Goal: Transaction & Acquisition: Purchase product/service

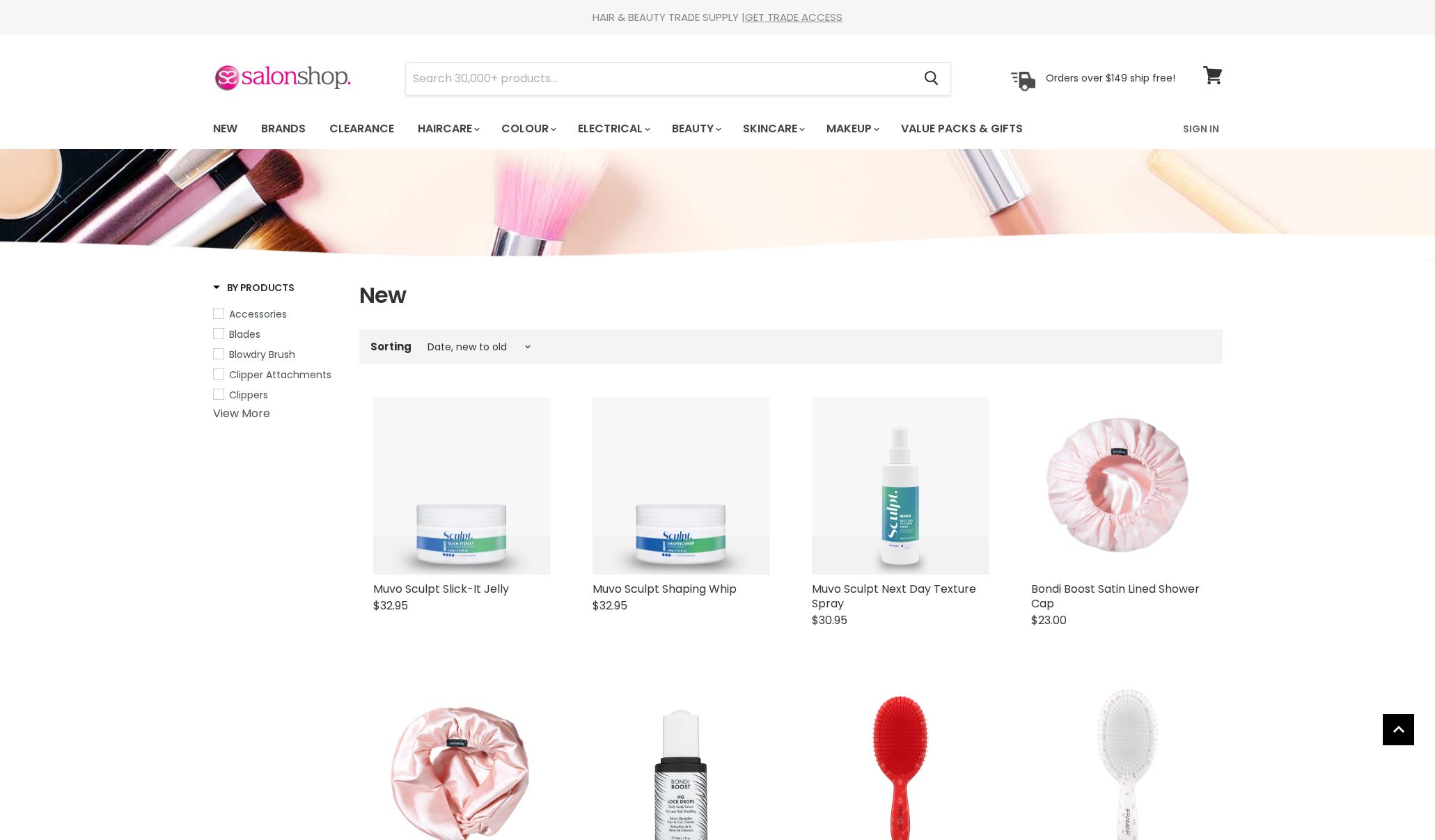
select select "created-descending"
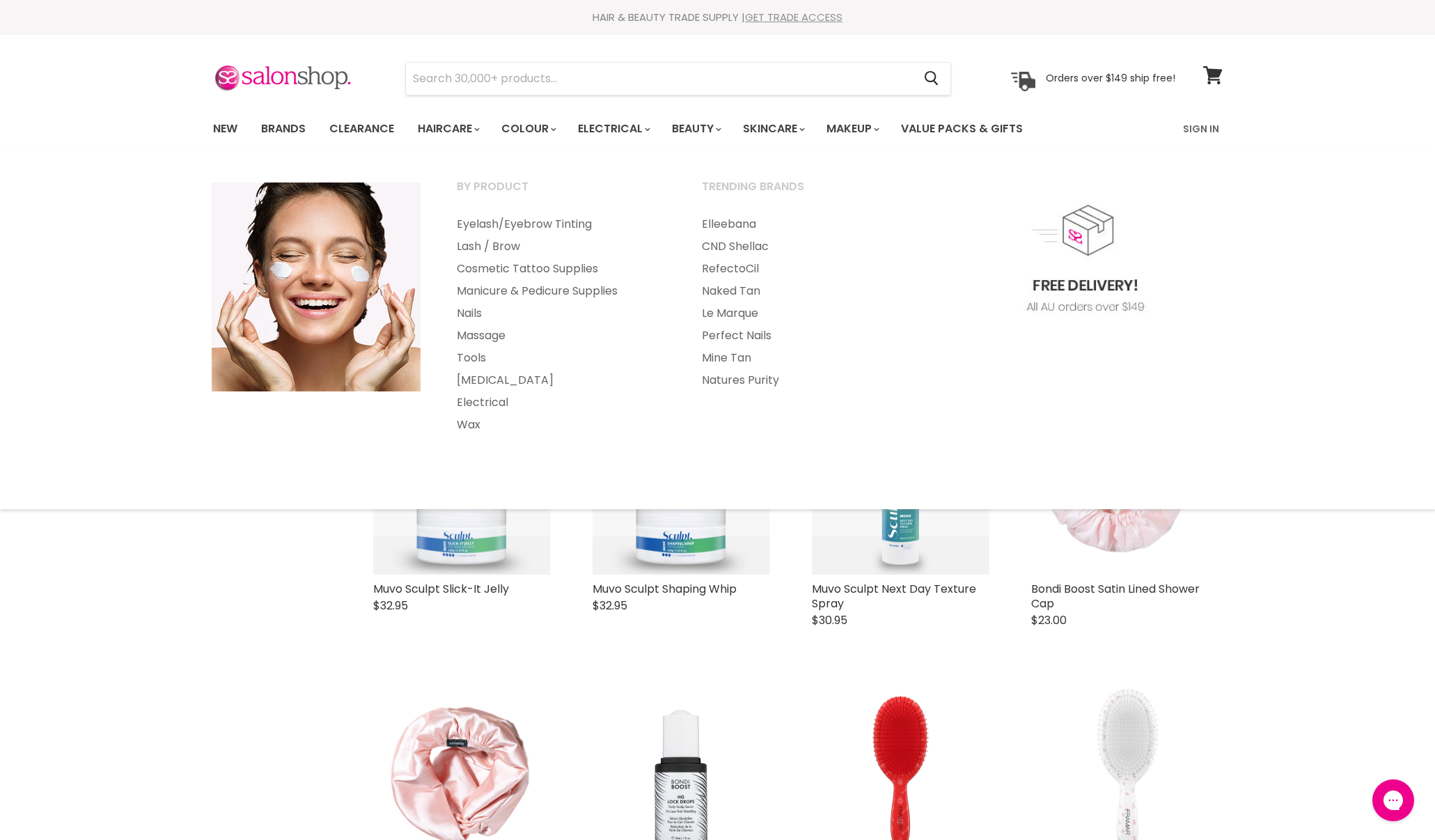
click at [759, 12] on link "GET TRADE ACCESS" at bounding box center [793, 17] width 98 height 15
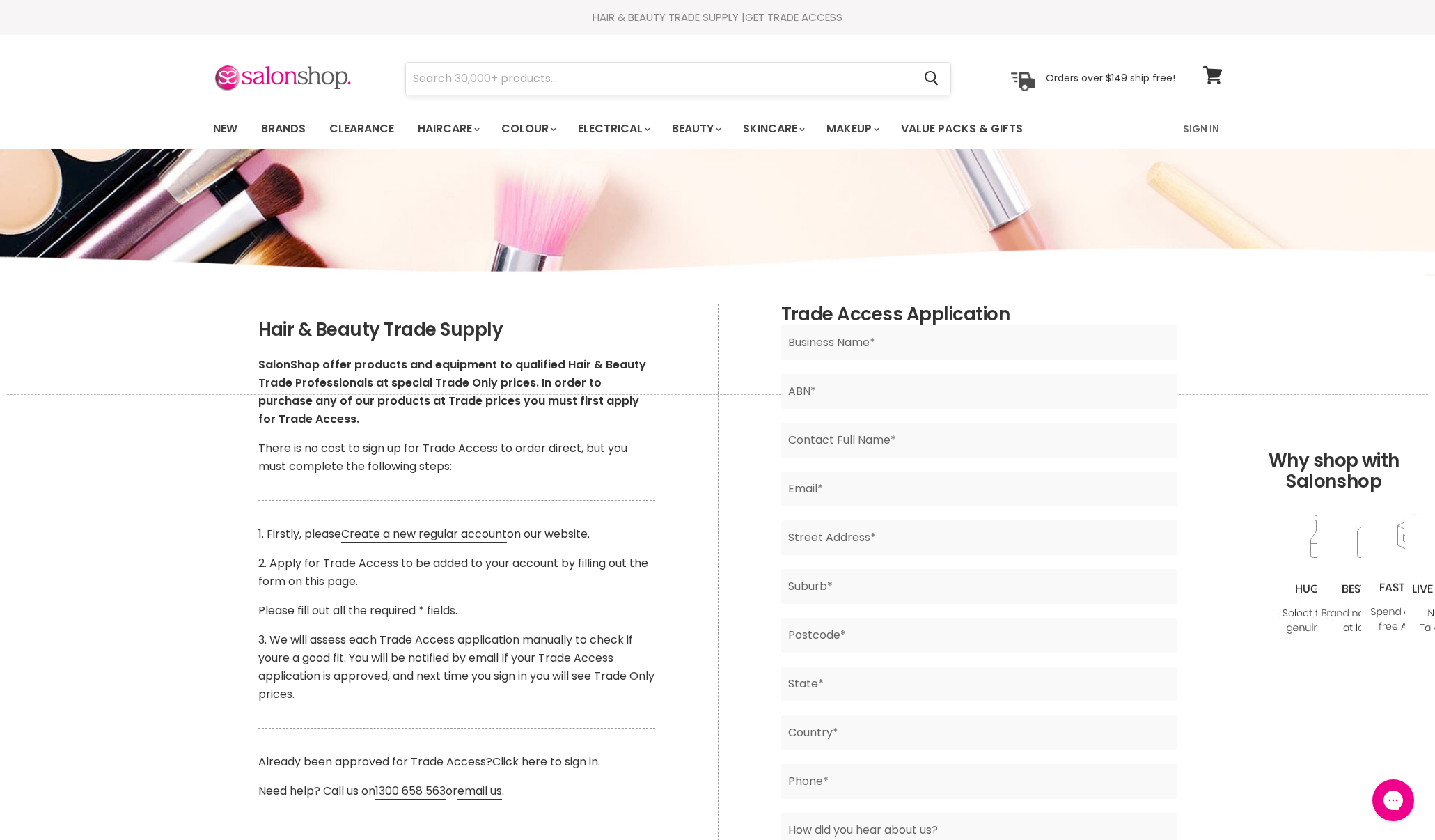
click at [459, 91] on input "Search" at bounding box center [660, 79] width 508 height 32
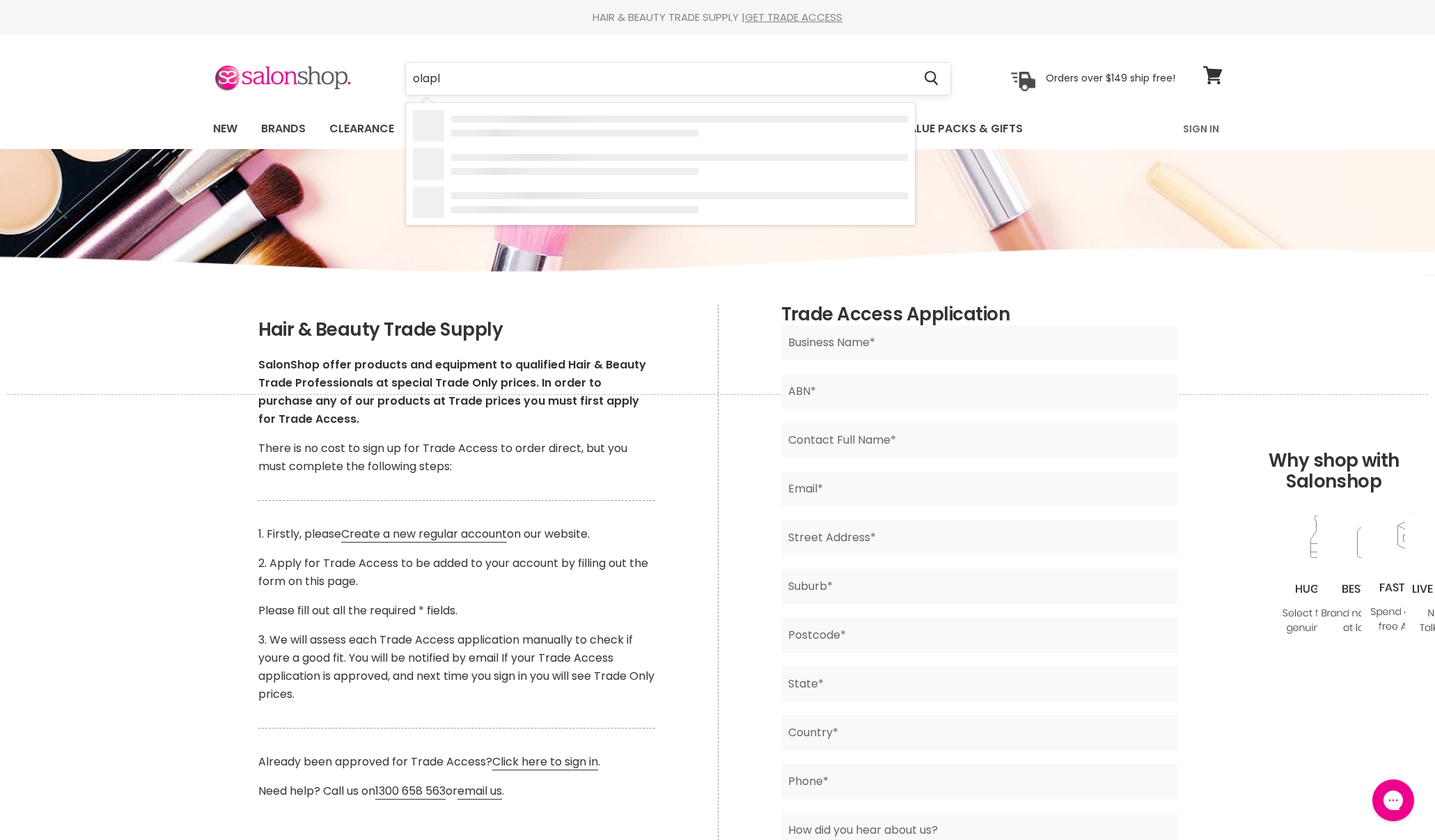
type input "olaple"
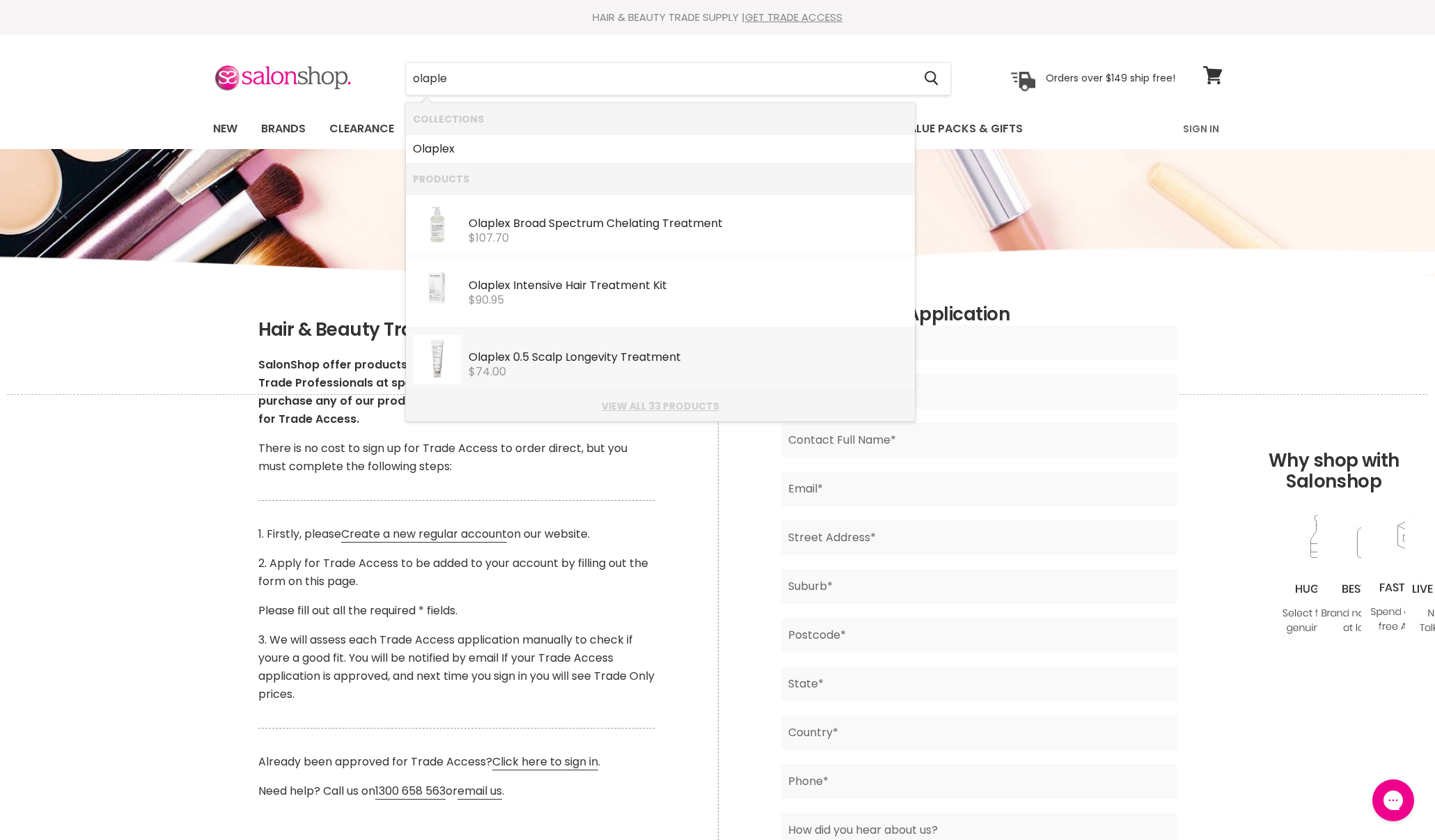
click at [656, 410] on link "View all 33 products" at bounding box center [660, 405] width 495 height 12
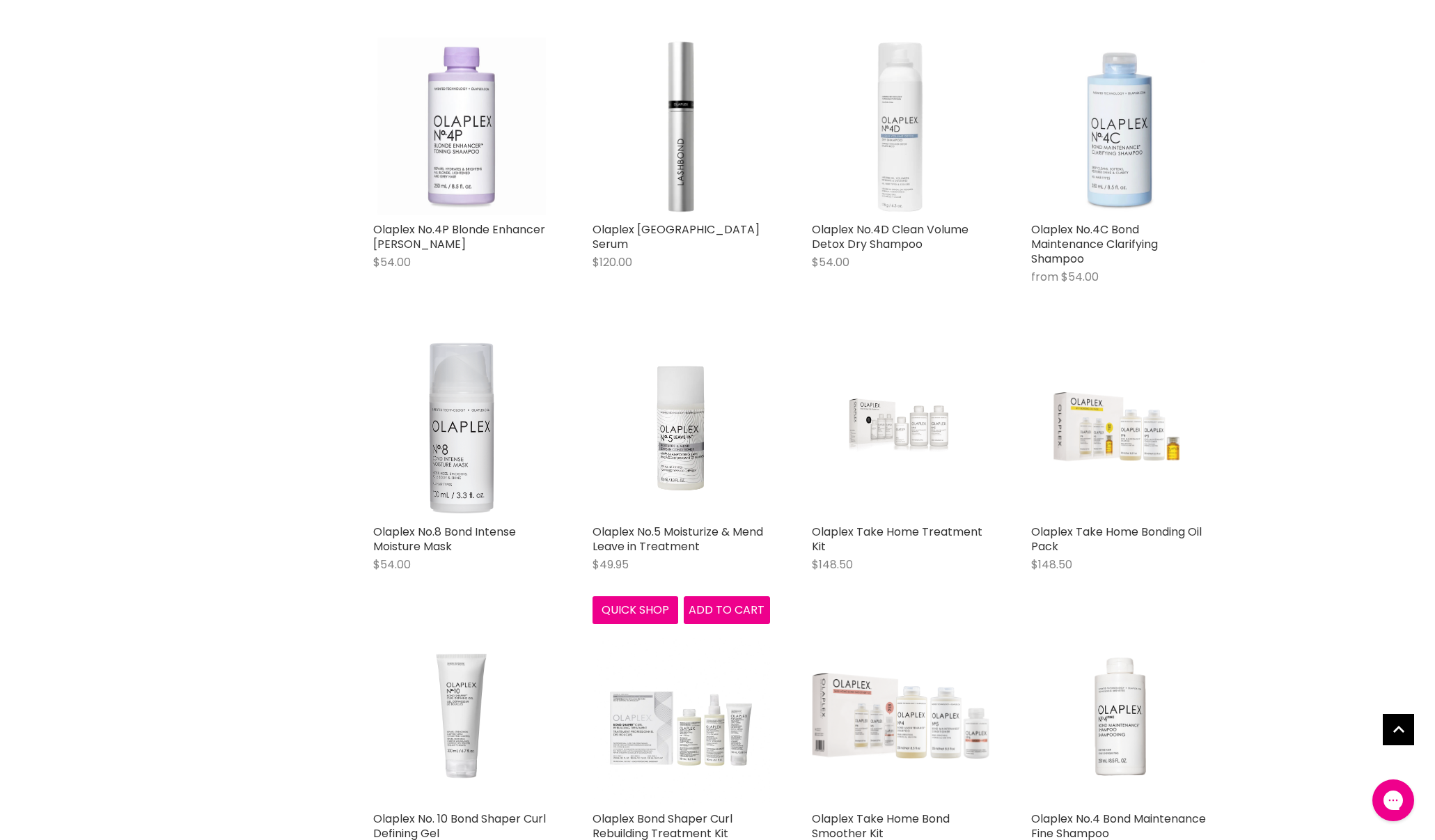
scroll to position [570, 0]
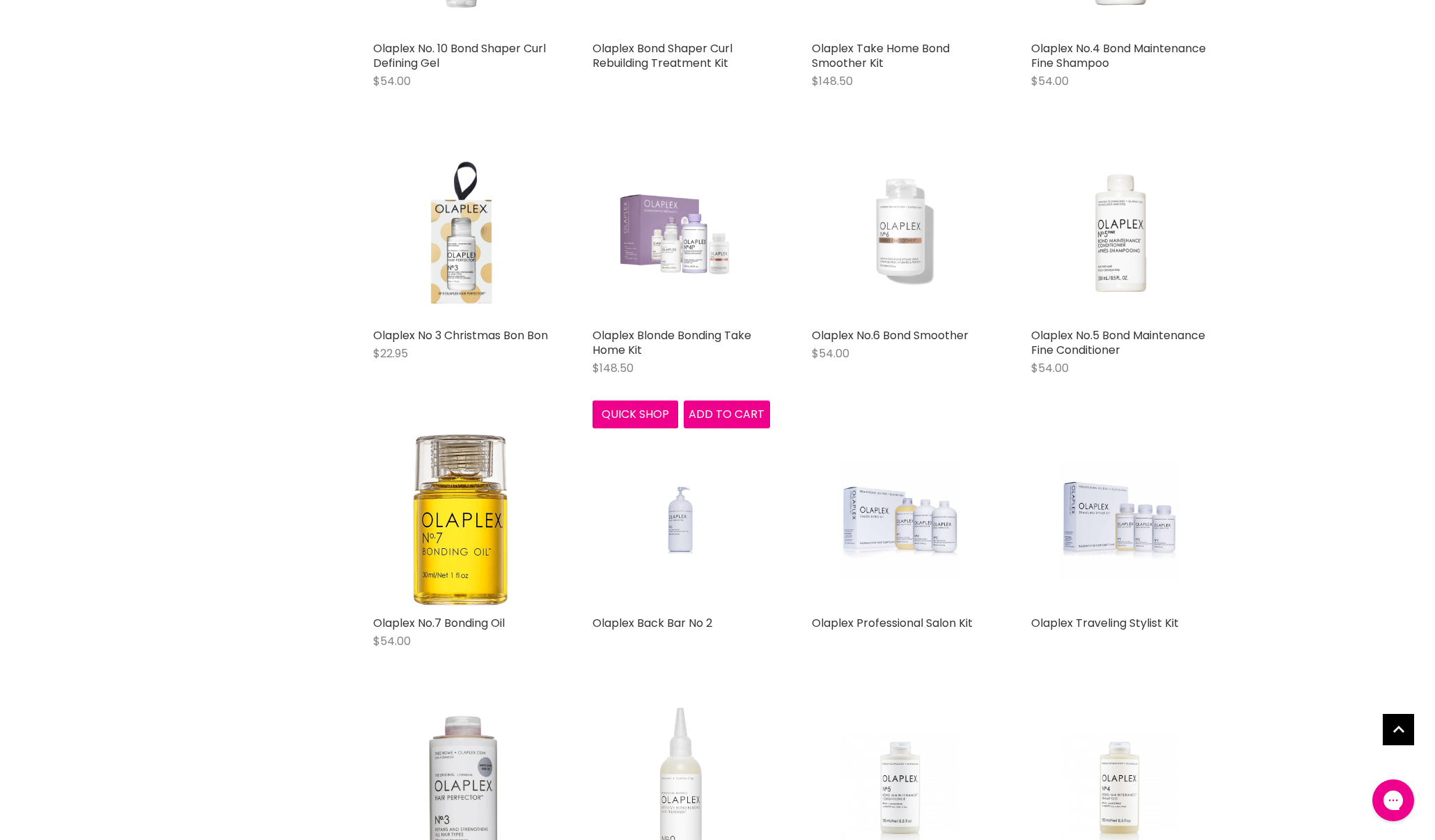
scroll to position [1338, 0]
click at [1110, 491] on img "Main content" at bounding box center [1119, 518] width 118 height 177
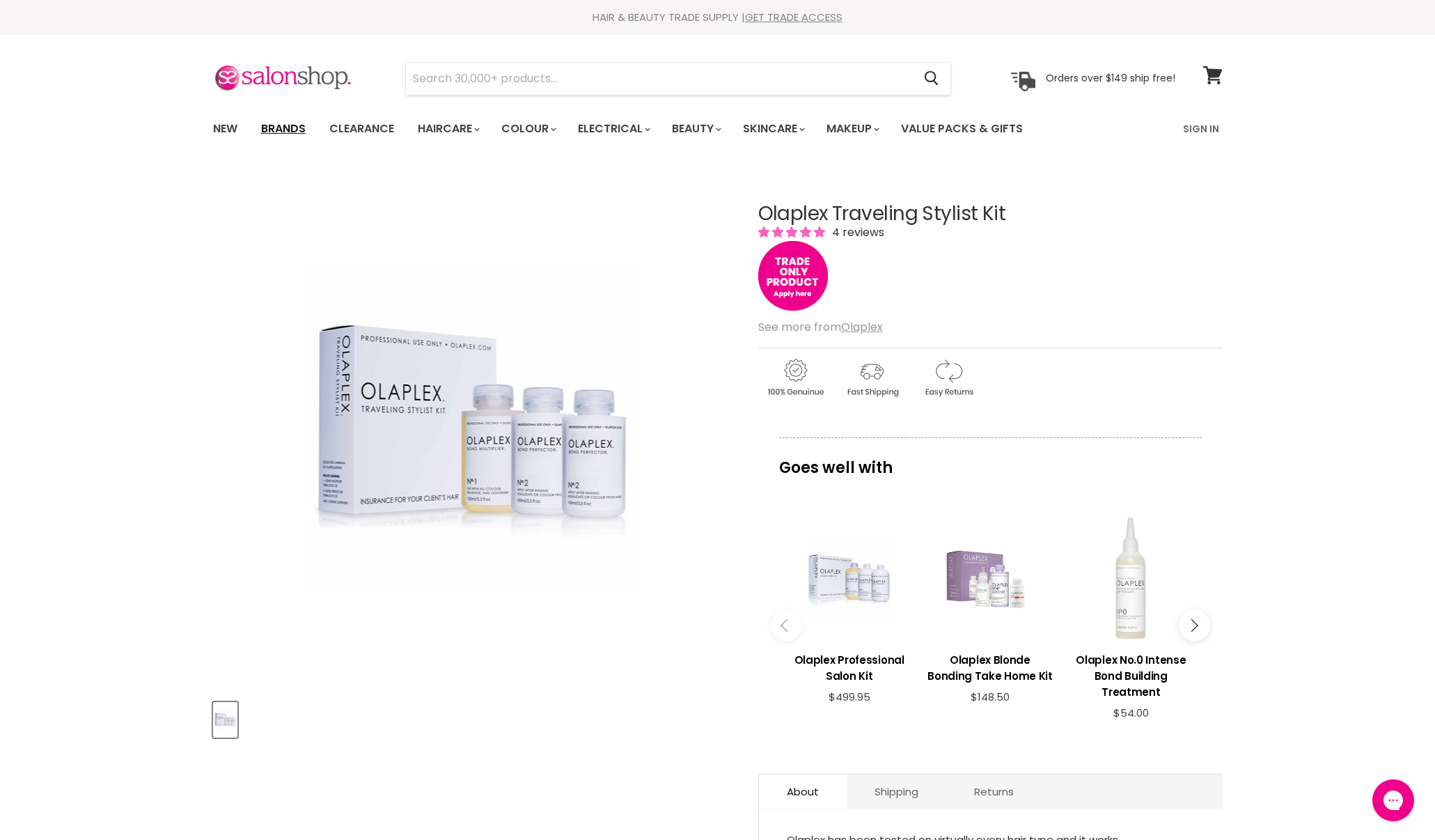
click at [277, 124] on link "Brands" at bounding box center [283, 129] width 65 height 29
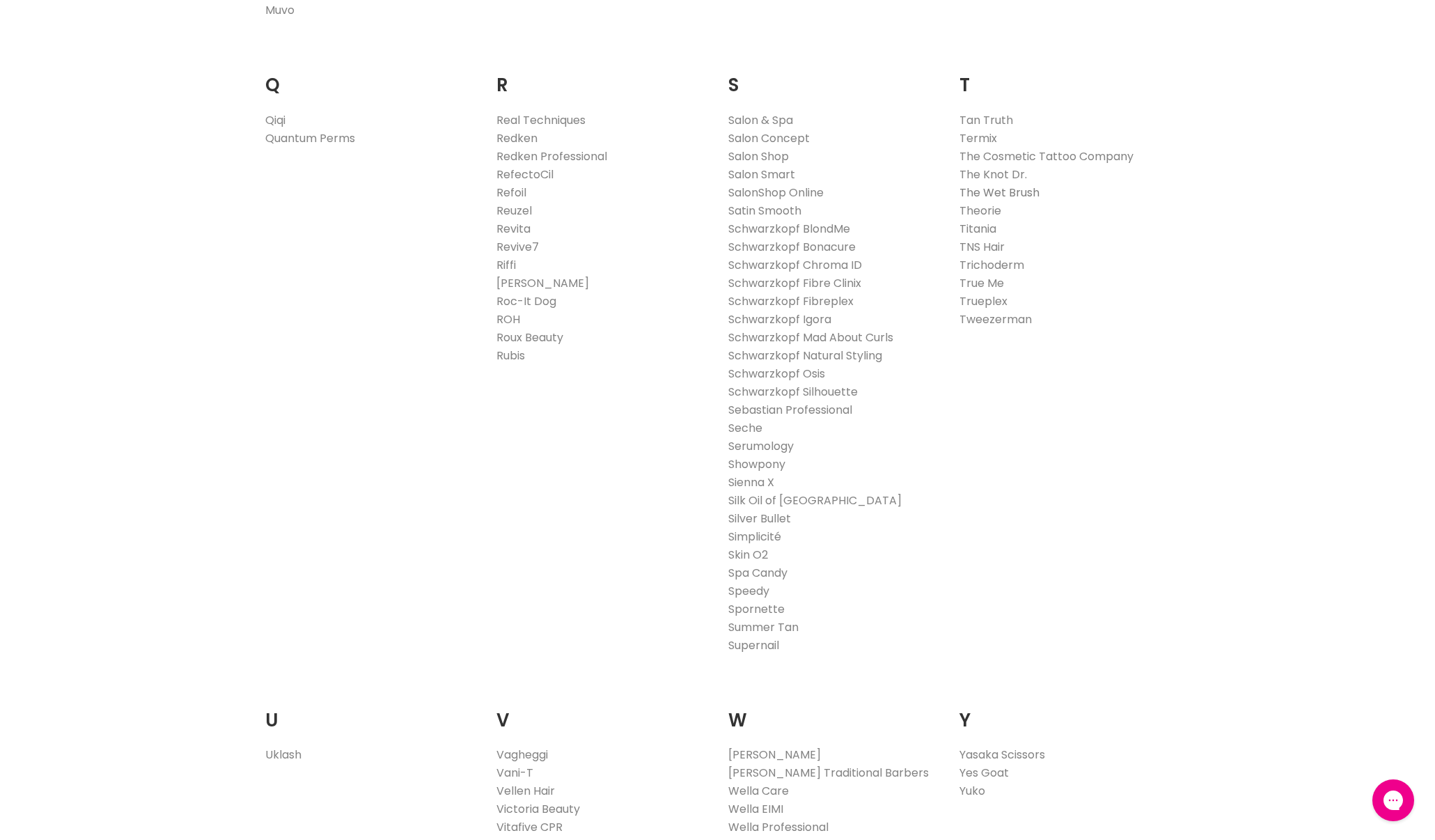
scroll to position [2150, 0]
click at [1010, 197] on link "The Wet Brush" at bounding box center [1000, 193] width 80 height 16
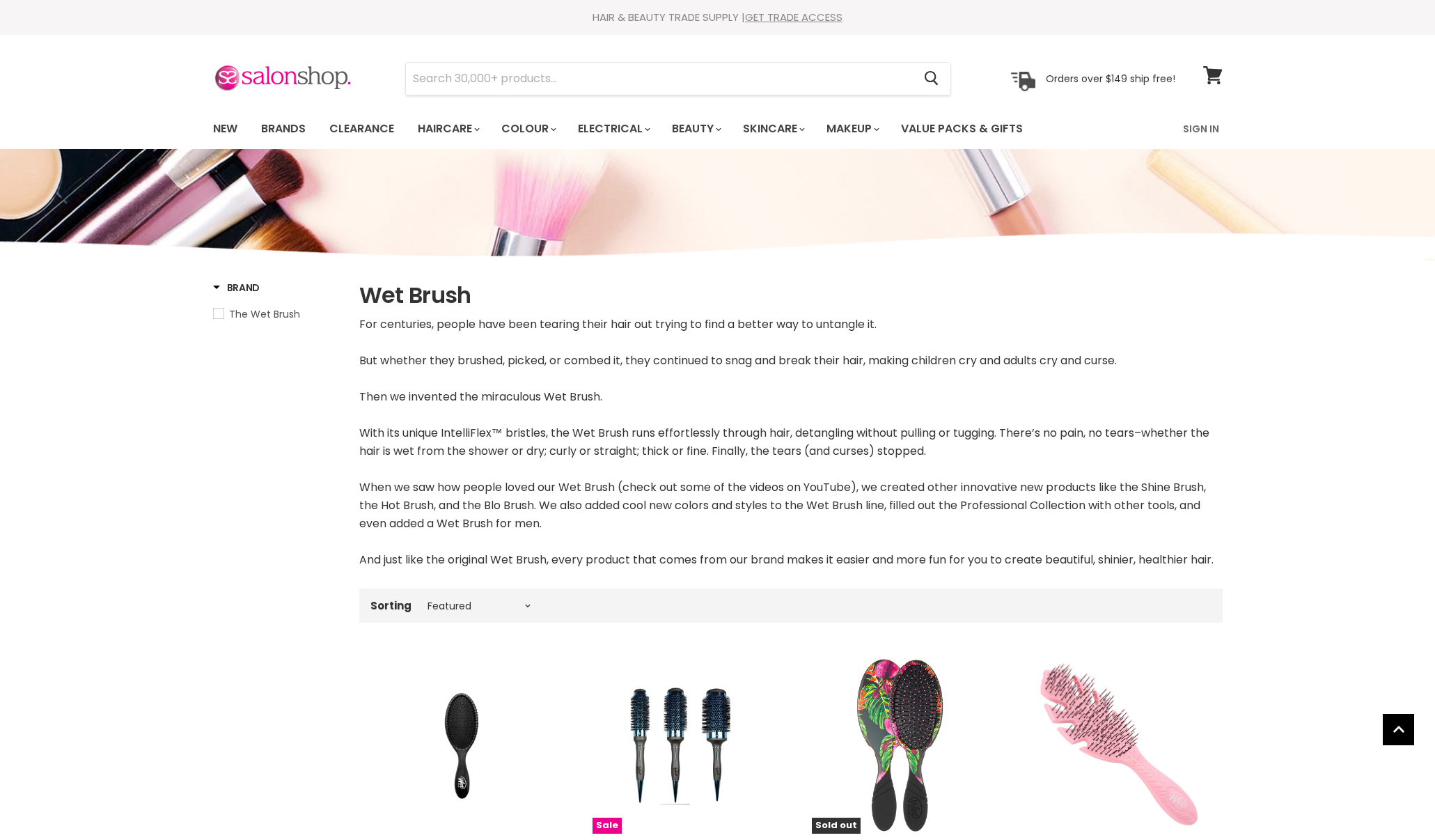
select select "manual"
click at [220, 125] on link "New" at bounding box center [225, 129] width 45 height 29
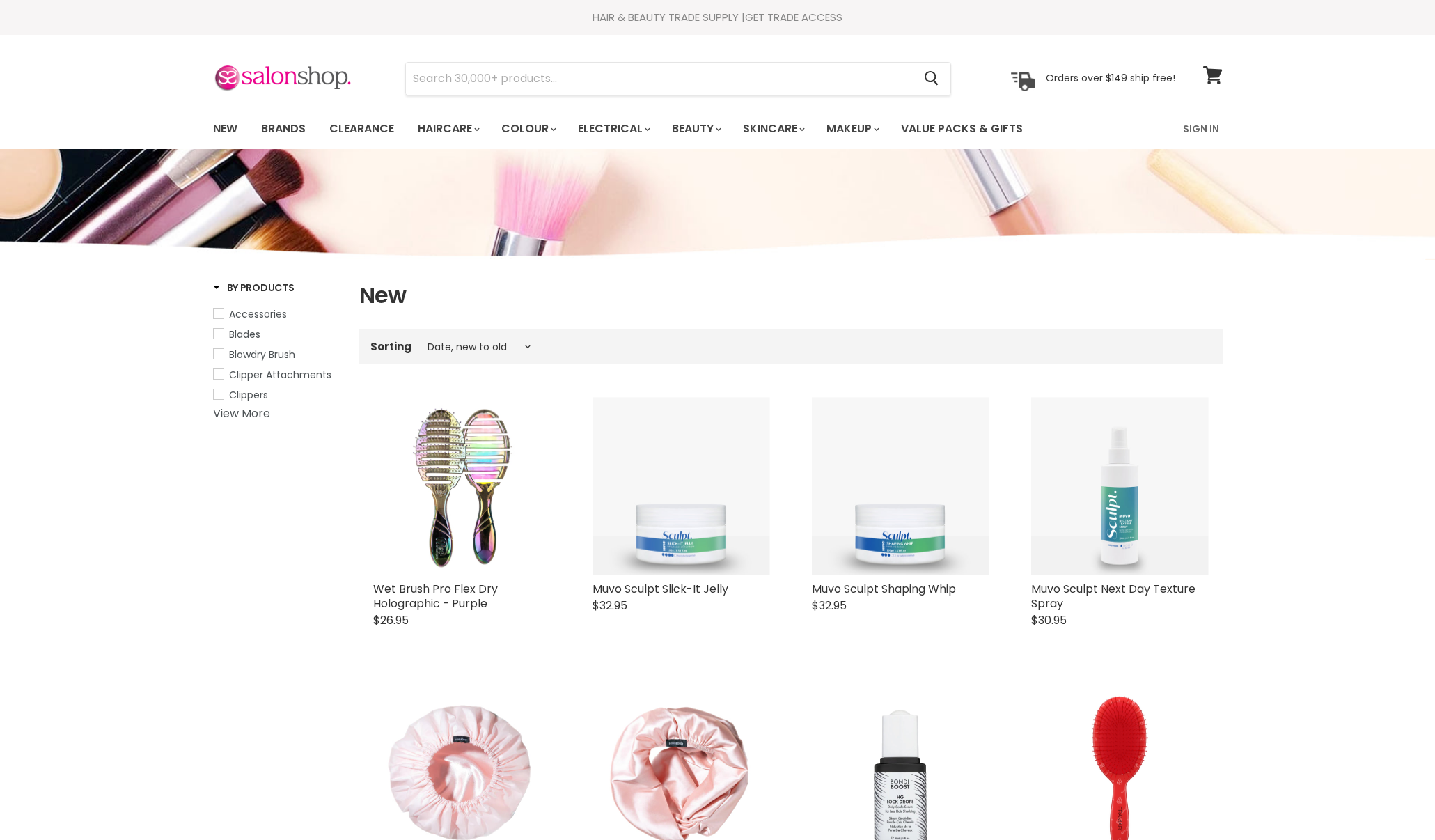
select select "created-descending"
click at [304, 80] on img at bounding box center [282, 78] width 139 height 29
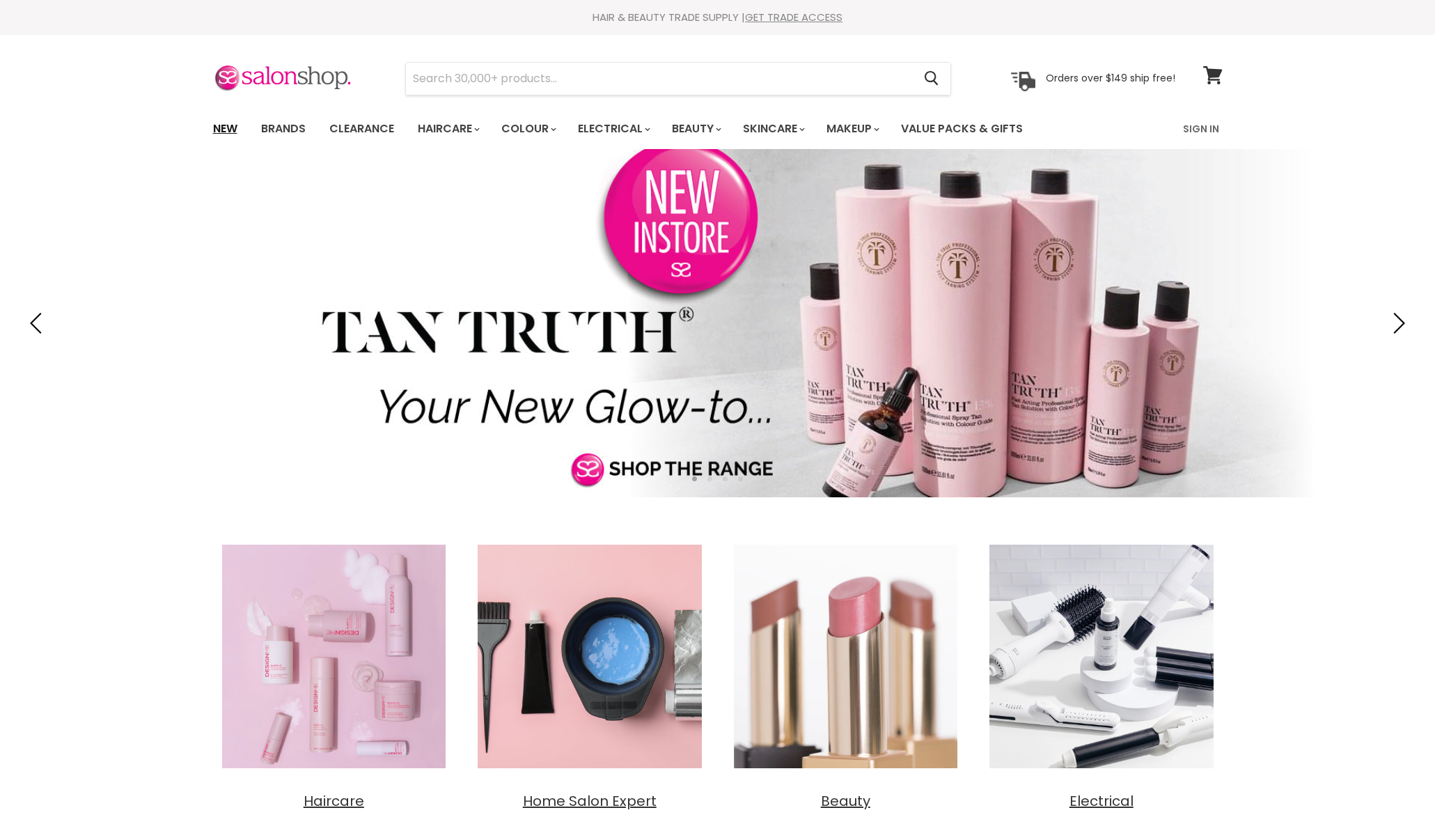
click at [215, 124] on link "New" at bounding box center [225, 129] width 45 height 29
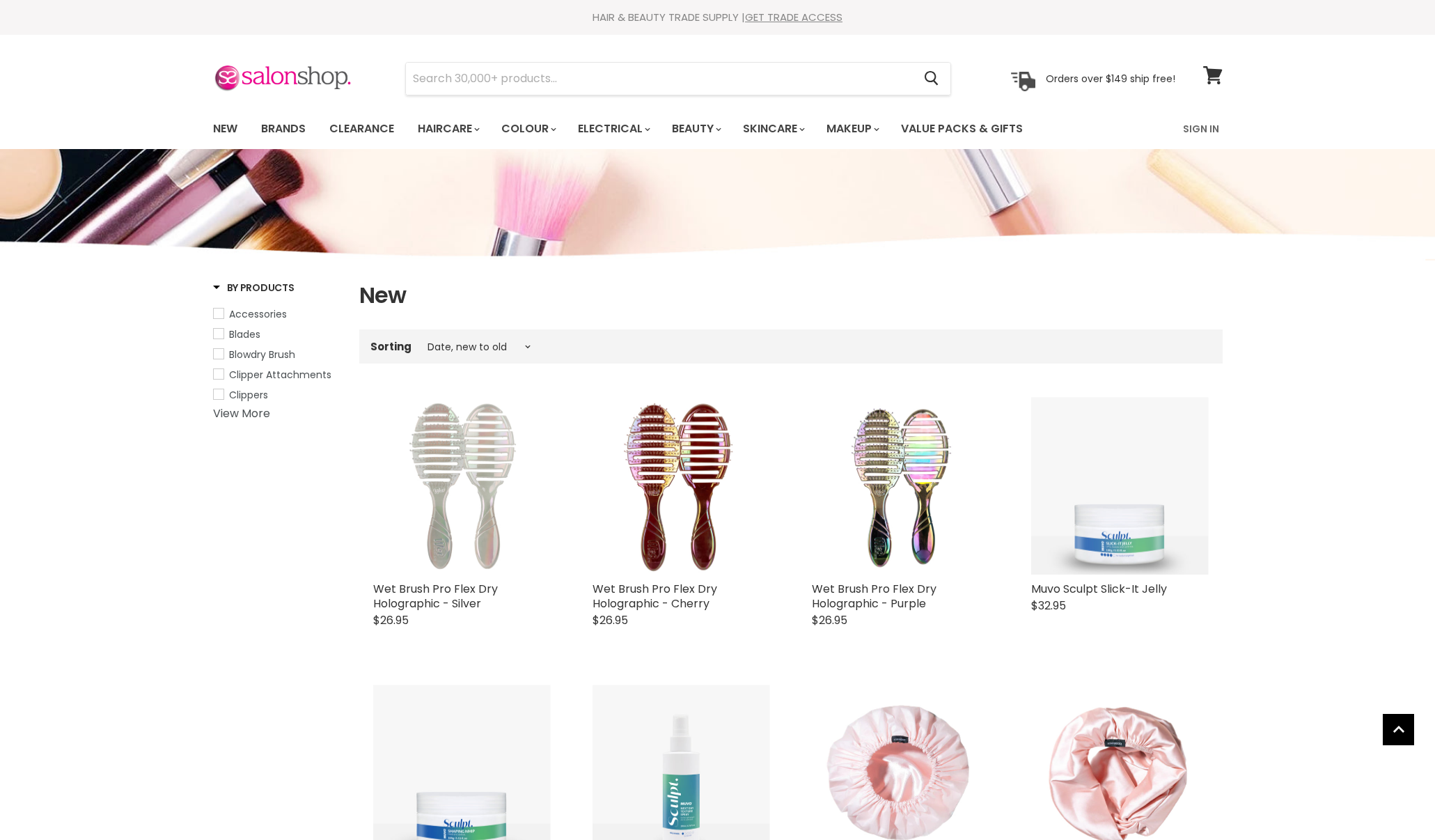
select select "created-descending"
click at [289, 78] on img at bounding box center [282, 78] width 139 height 29
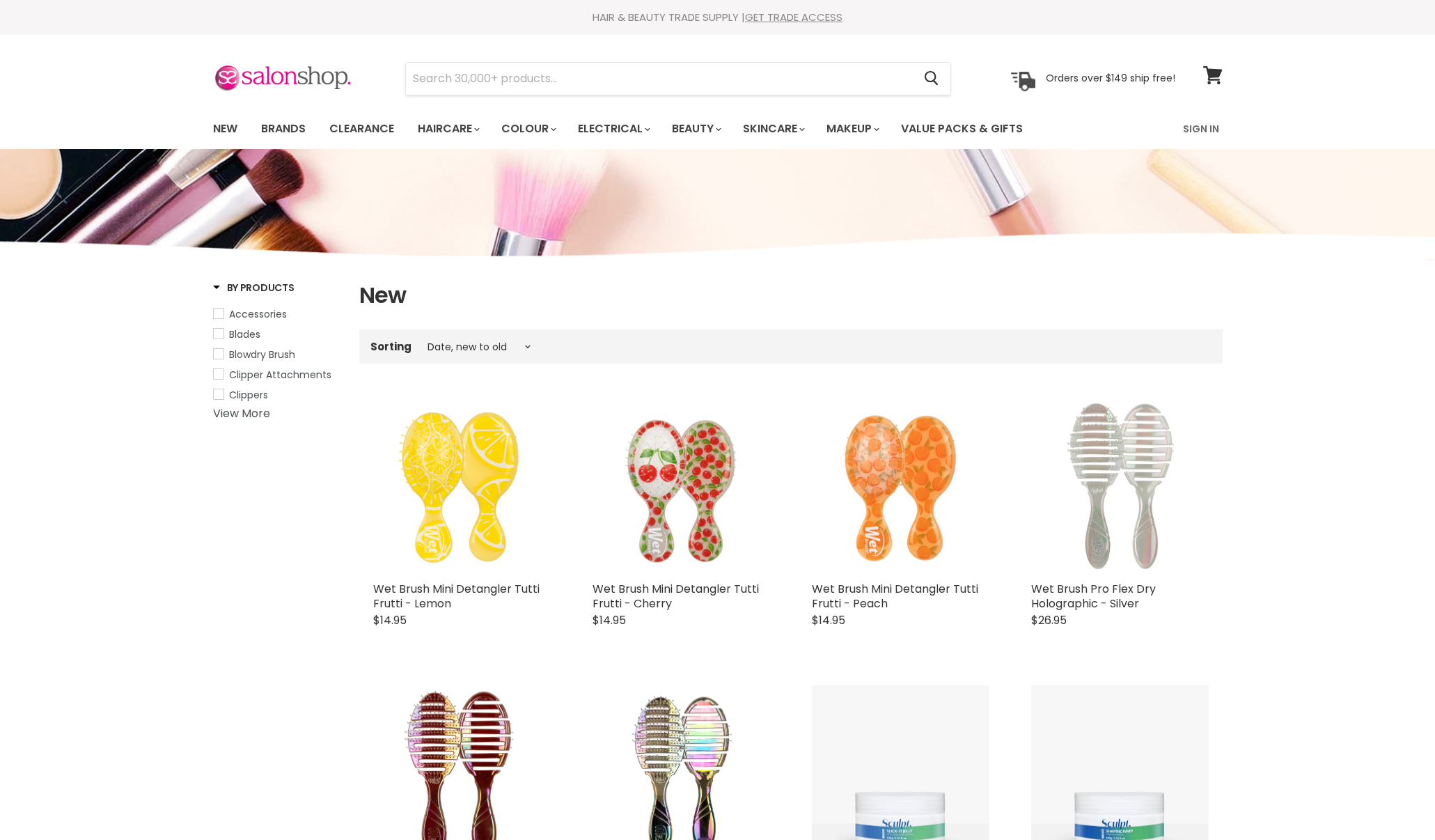
select select "created-descending"
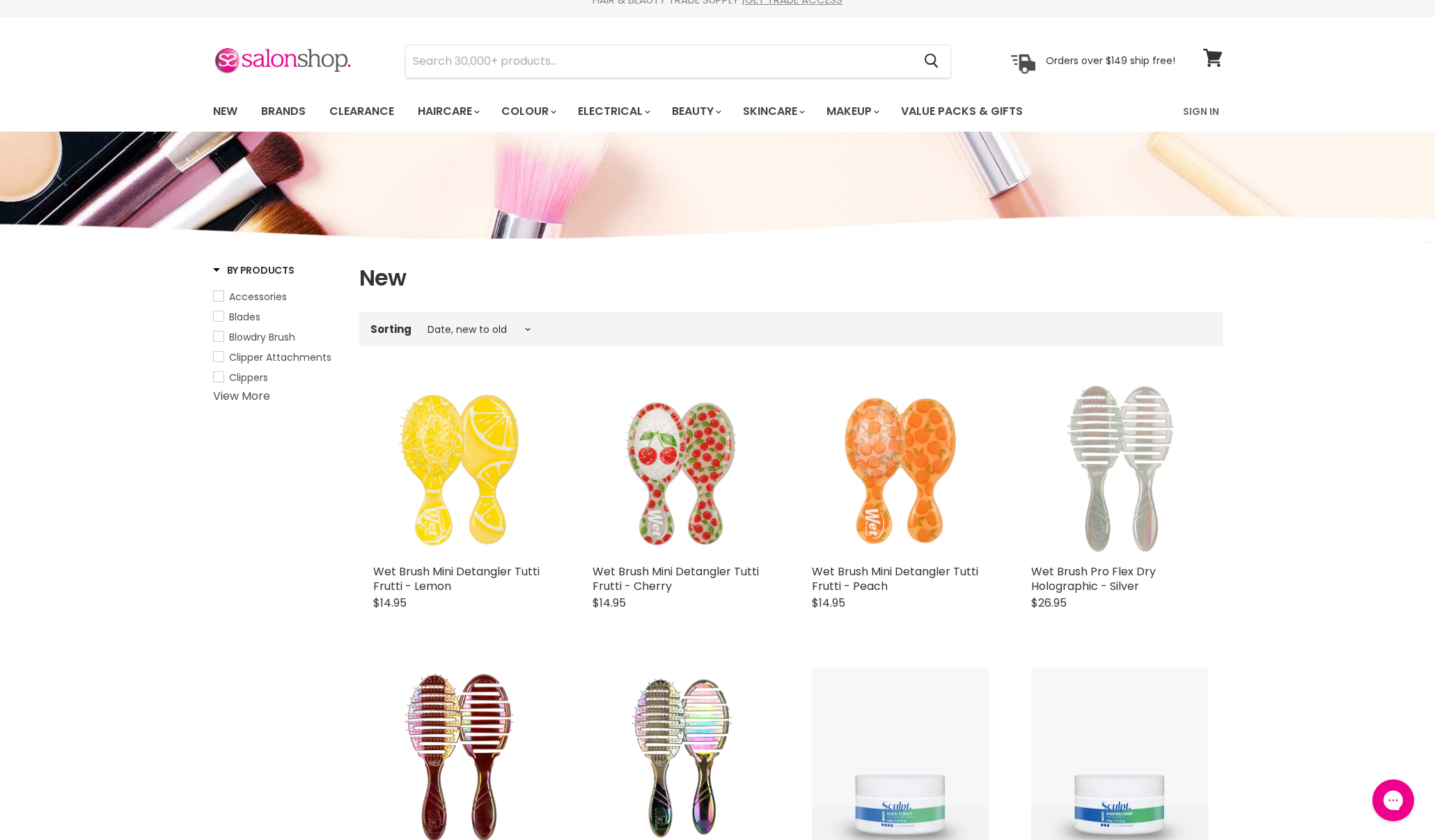
scroll to position [21, 0]
